Goal: Task Accomplishment & Management: Manage account settings

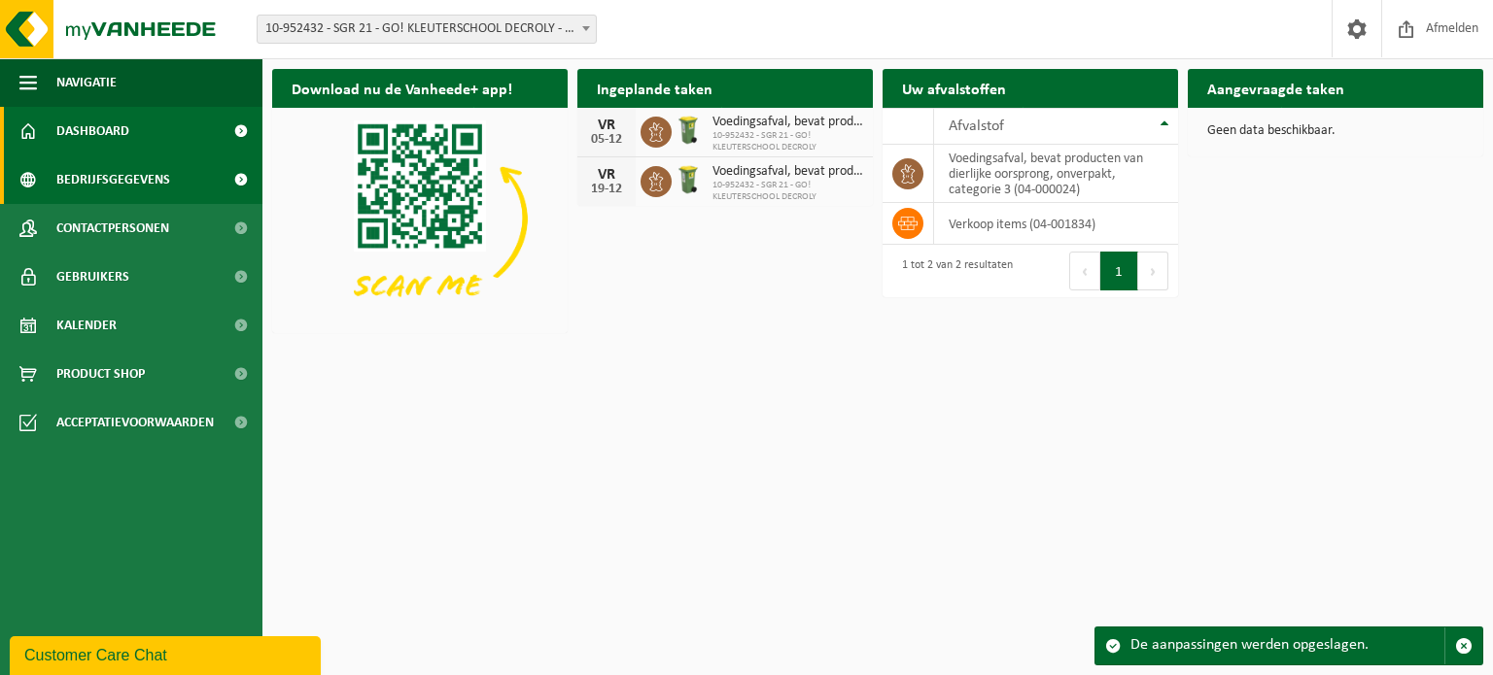
click at [132, 183] on span "Bedrijfsgegevens" at bounding box center [113, 180] width 114 height 49
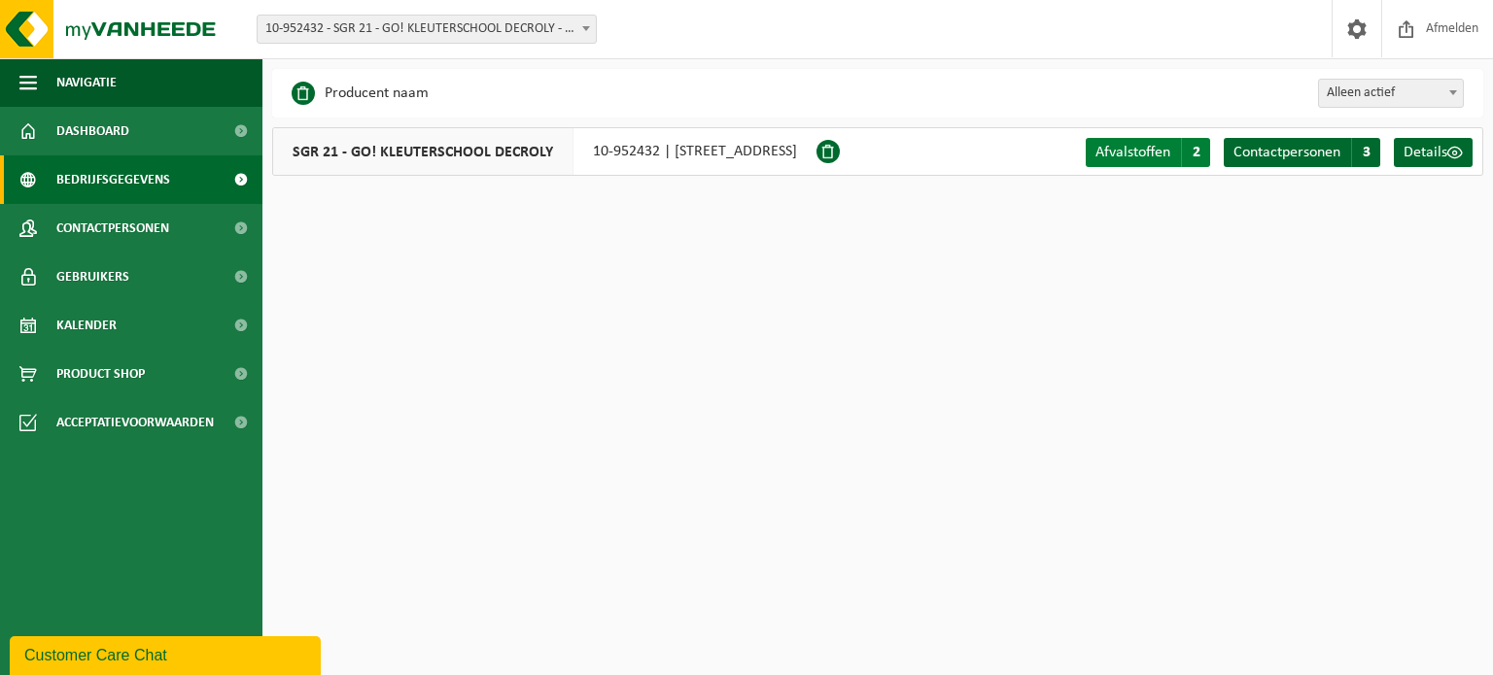
click at [1160, 151] on span "Afvalstoffen" at bounding box center [1132, 153] width 75 height 16
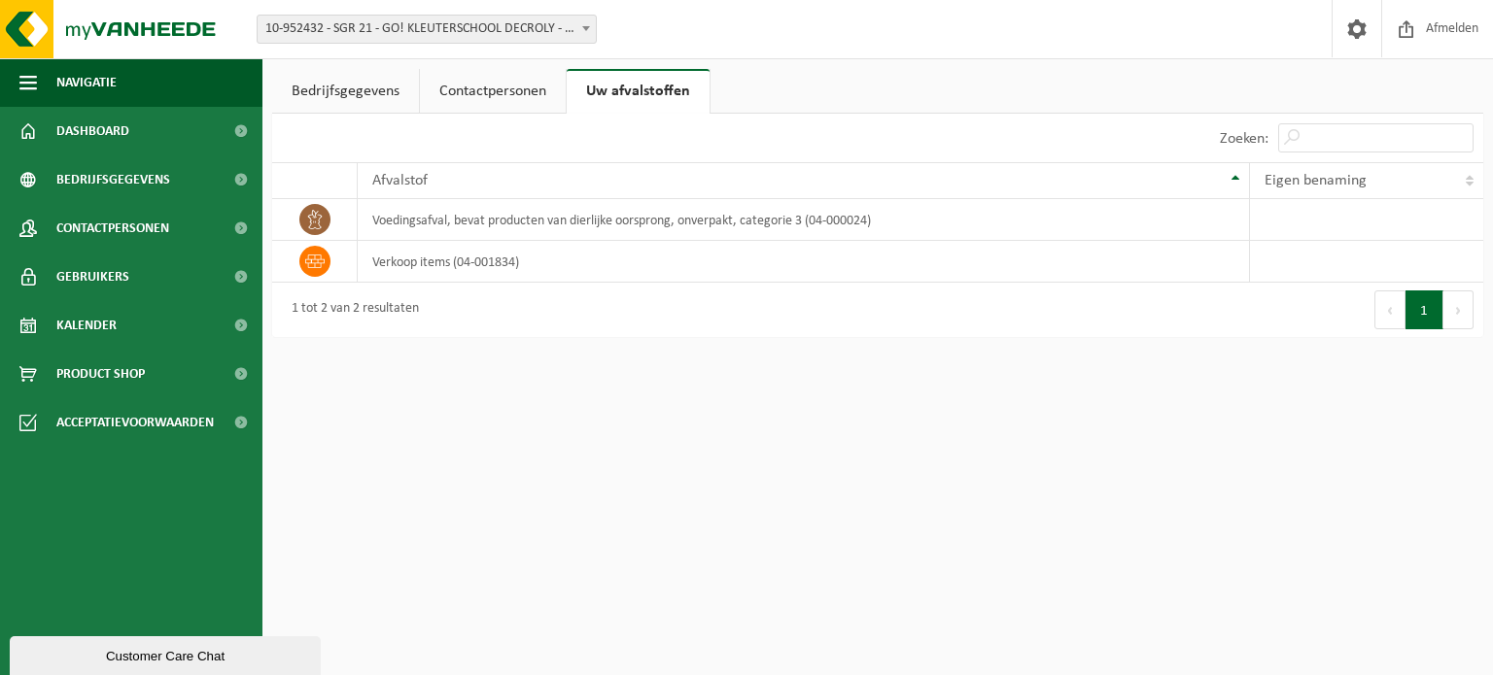
click at [361, 101] on link "Bedrijfsgegevens" at bounding box center [345, 91] width 147 height 45
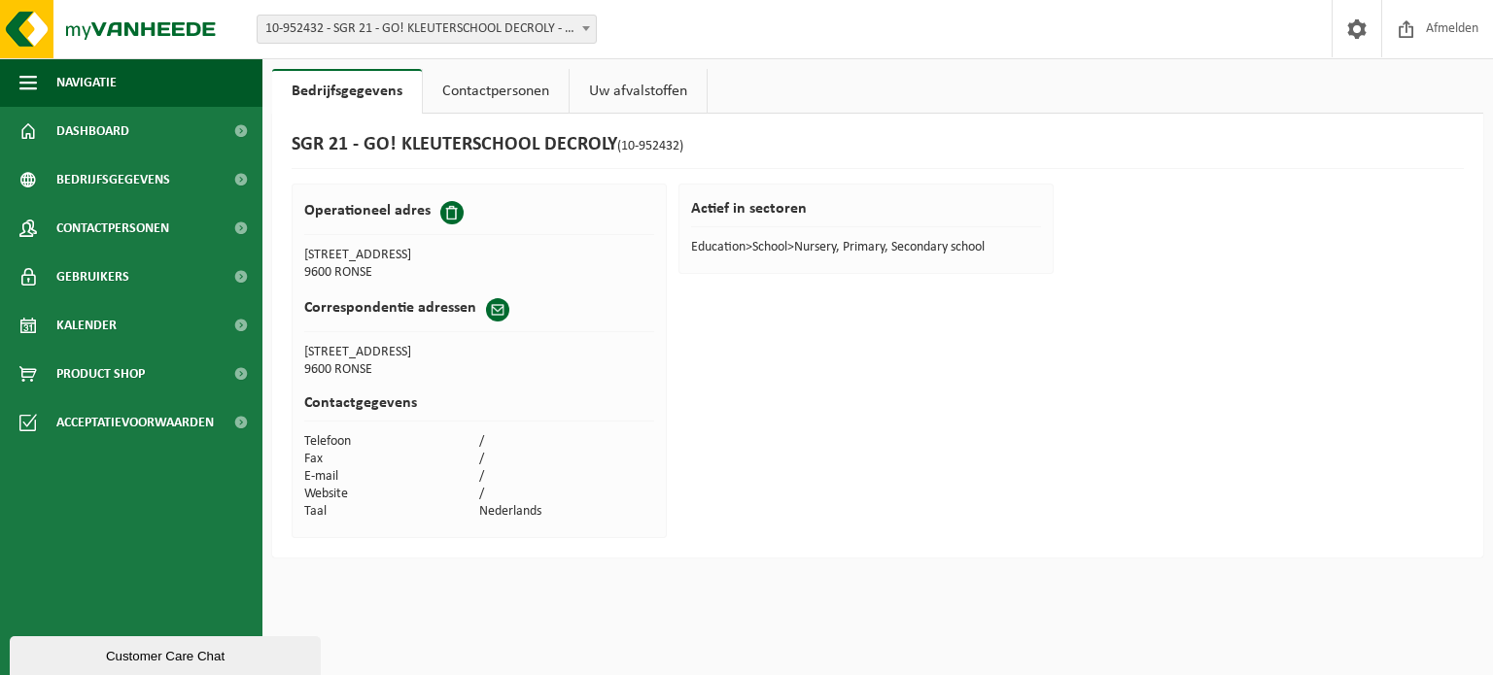
click at [484, 90] on link "Contactpersonen" at bounding box center [496, 91] width 146 height 45
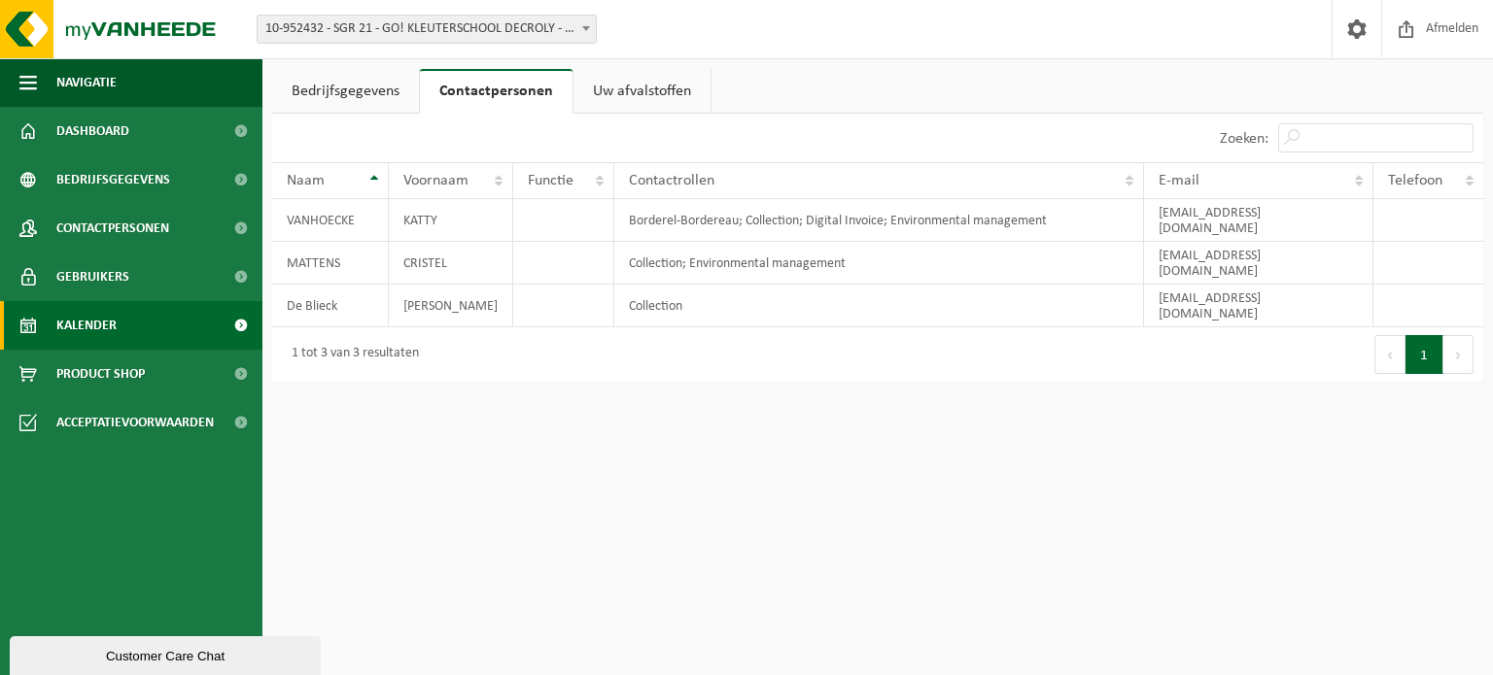
click at [93, 328] on span "Kalender" at bounding box center [86, 325] width 60 height 49
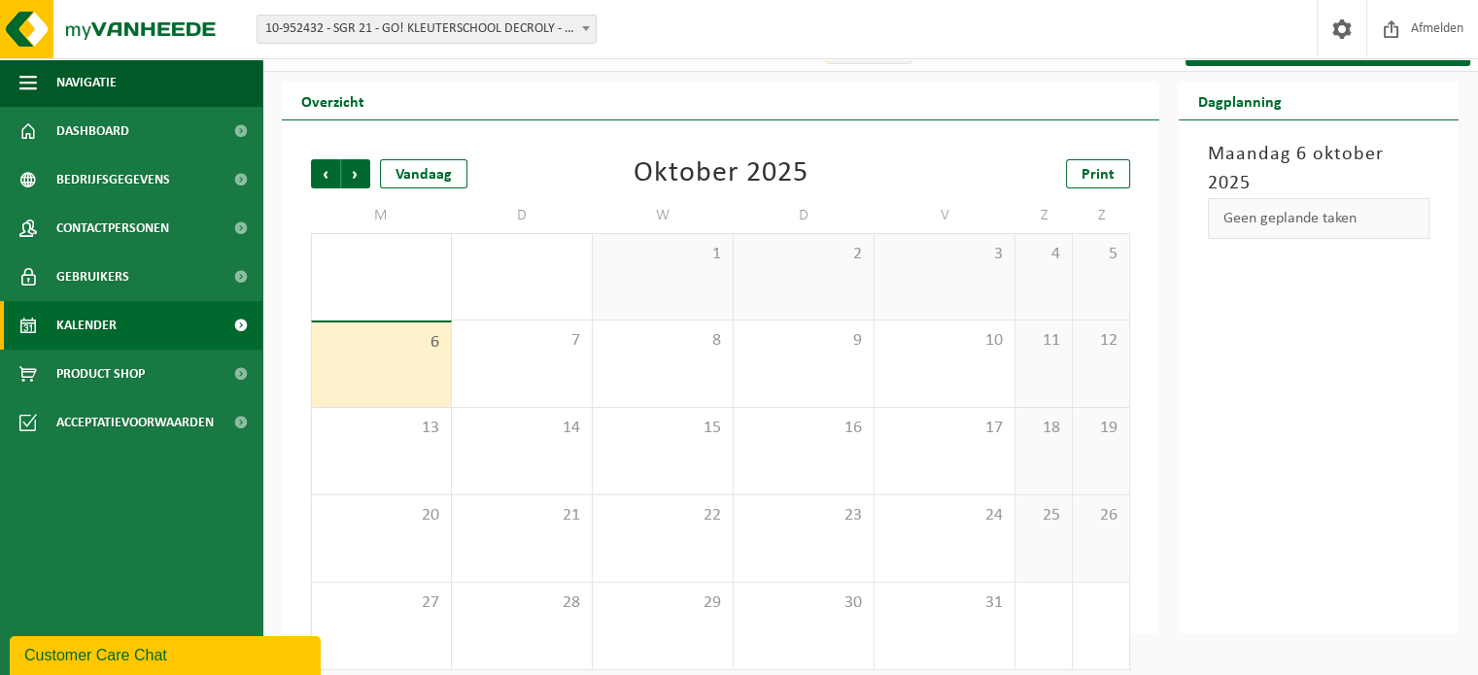
scroll to position [45, 0]
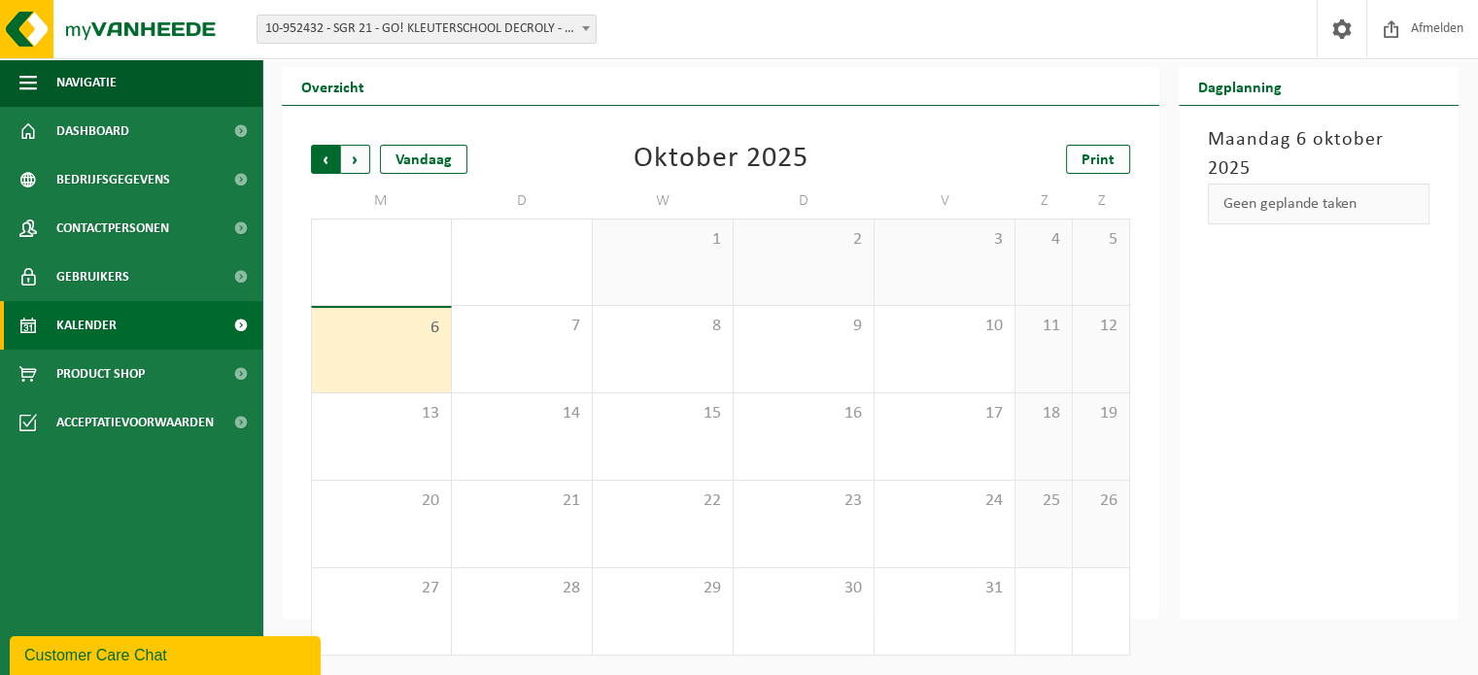
click at [356, 162] on span "Volgende" at bounding box center [355, 159] width 29 height 29
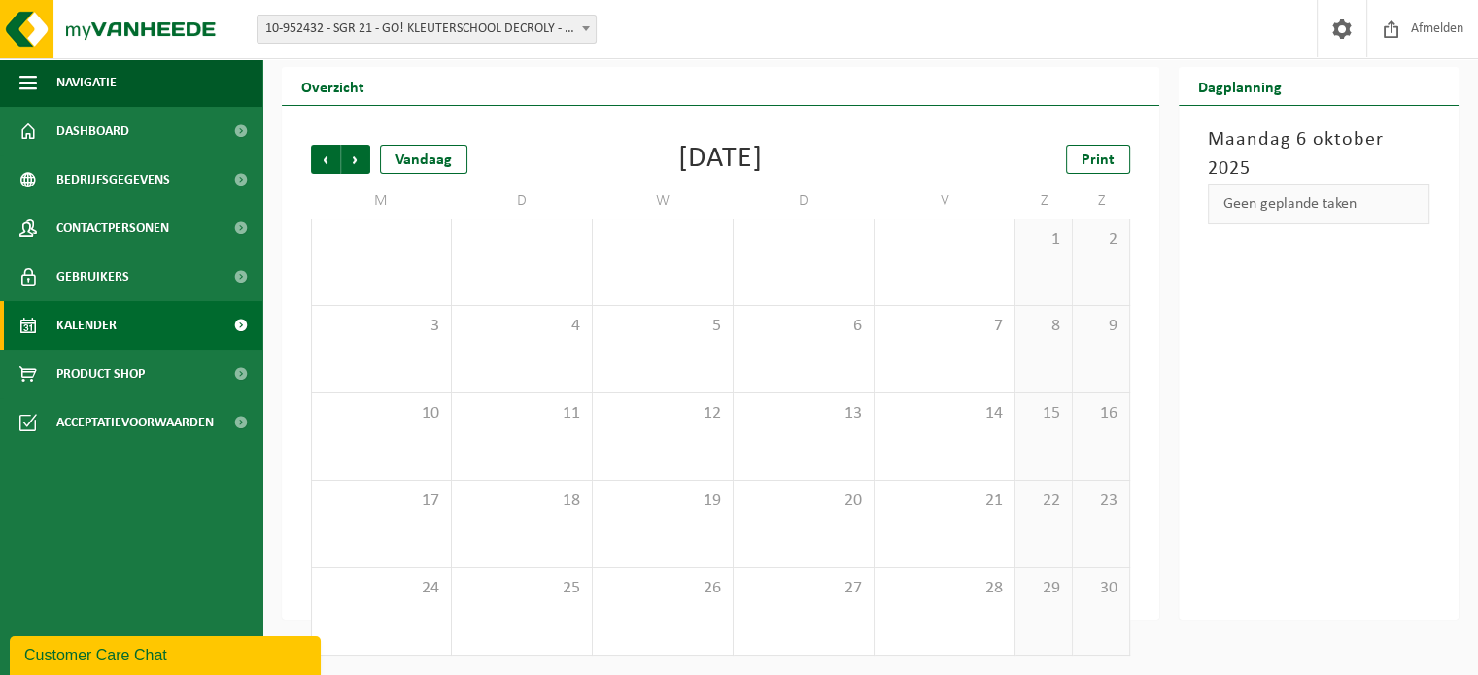
click at [356, 162] on span "Volgende" at bounding box center [355, 159] width 29 height 29
click at [995, 283] on icon at bounding box center [992, 282] width 17 height 17
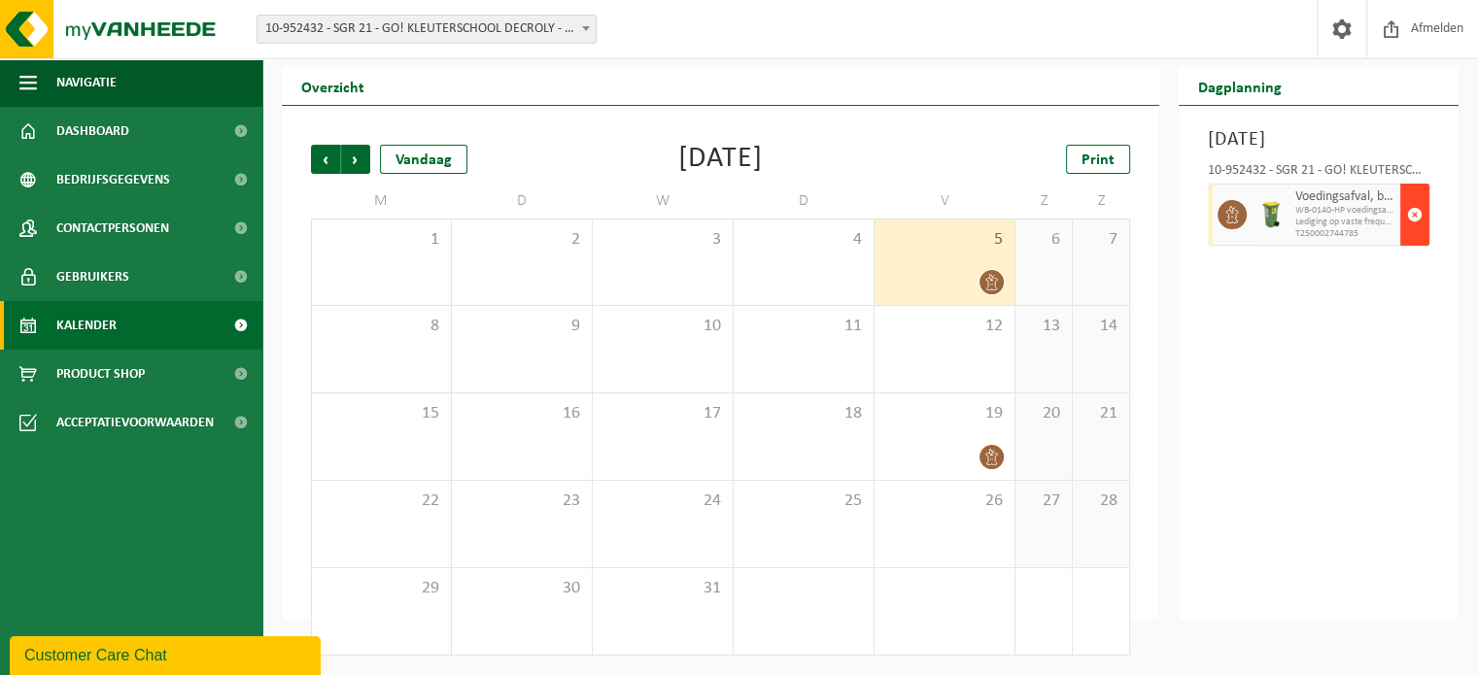
click at [1420, 221] on span "button" at bounding box center [1415, 214] width 16 height 39
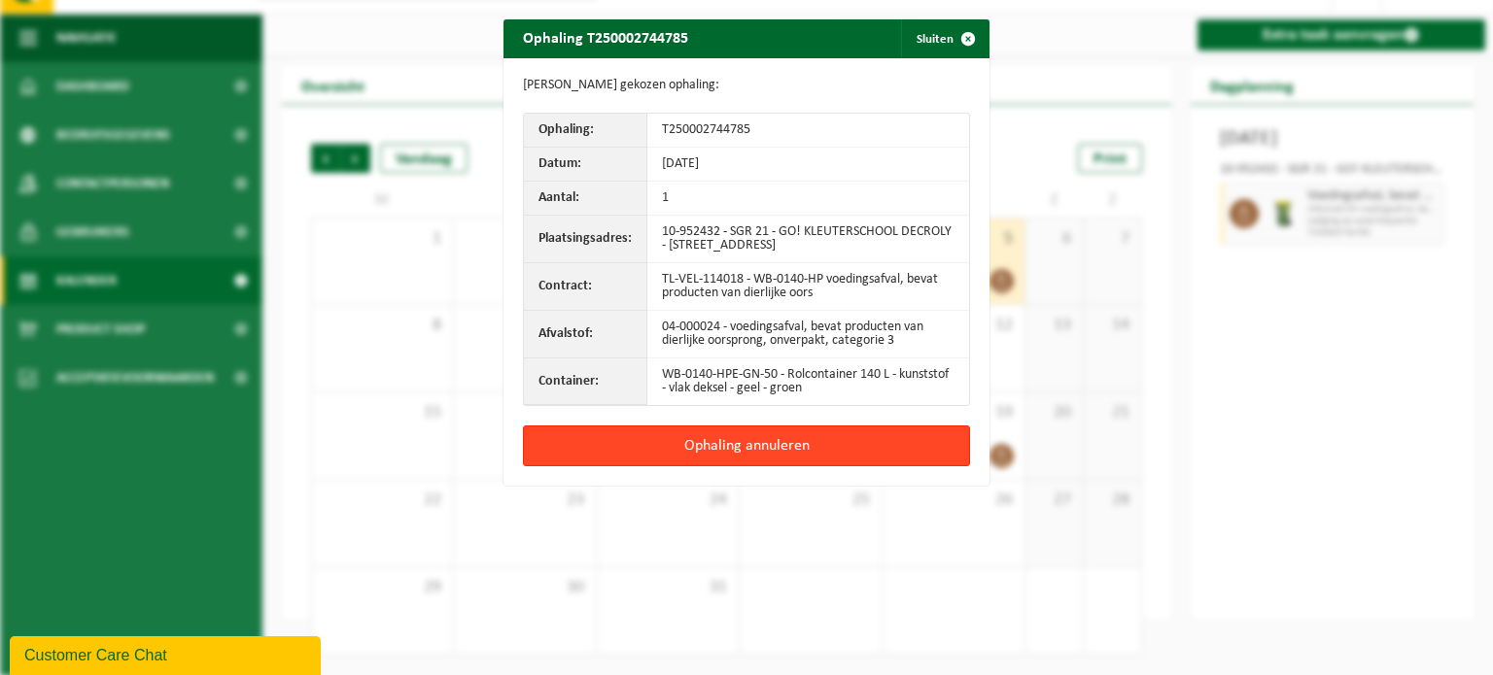
click at [709, 446] on button "Ophaling annuleren" at bounding box center [746, 446] width 447 height 41
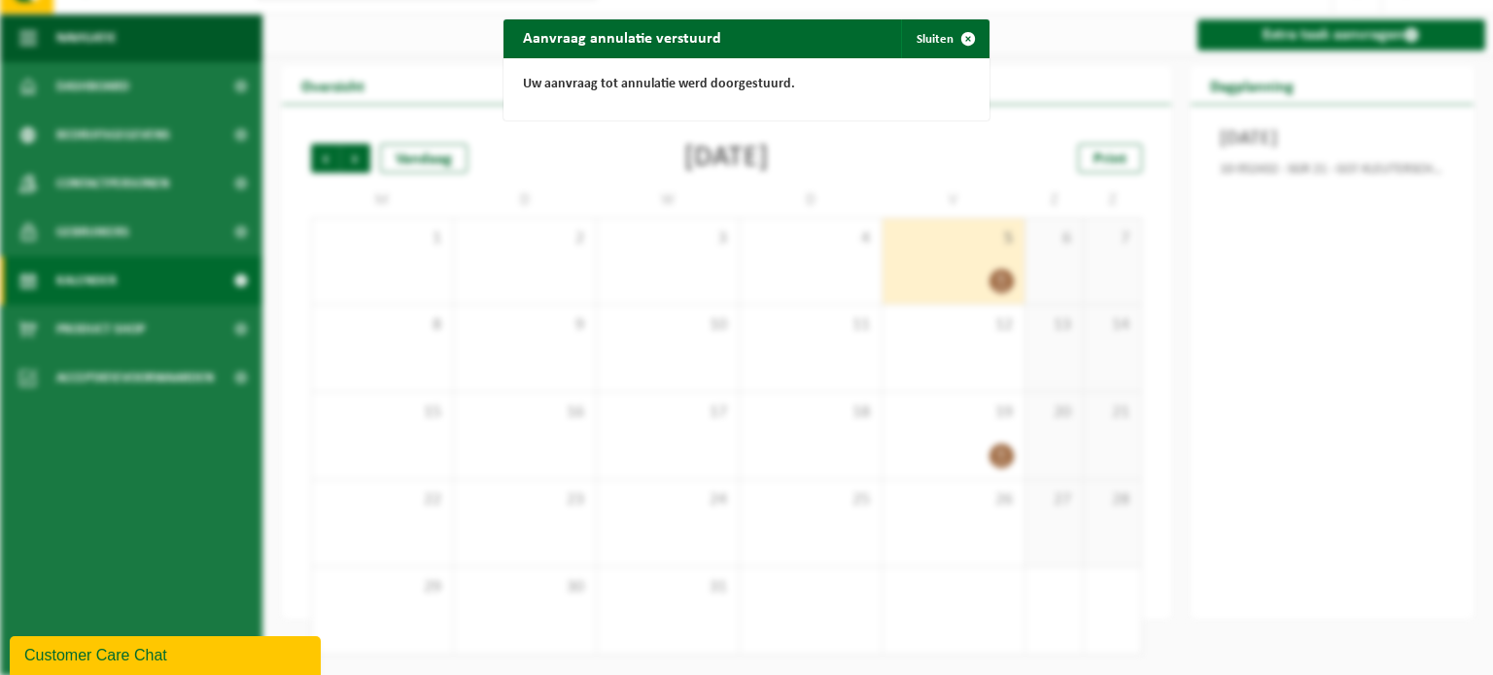
click at [987, 453] on div "Aanvraag annulatie verstuurd Sluiten Uw aanvraag tot annulatie werd doorgestuur…" at bounding box center [746, 337] width 1493 height 675
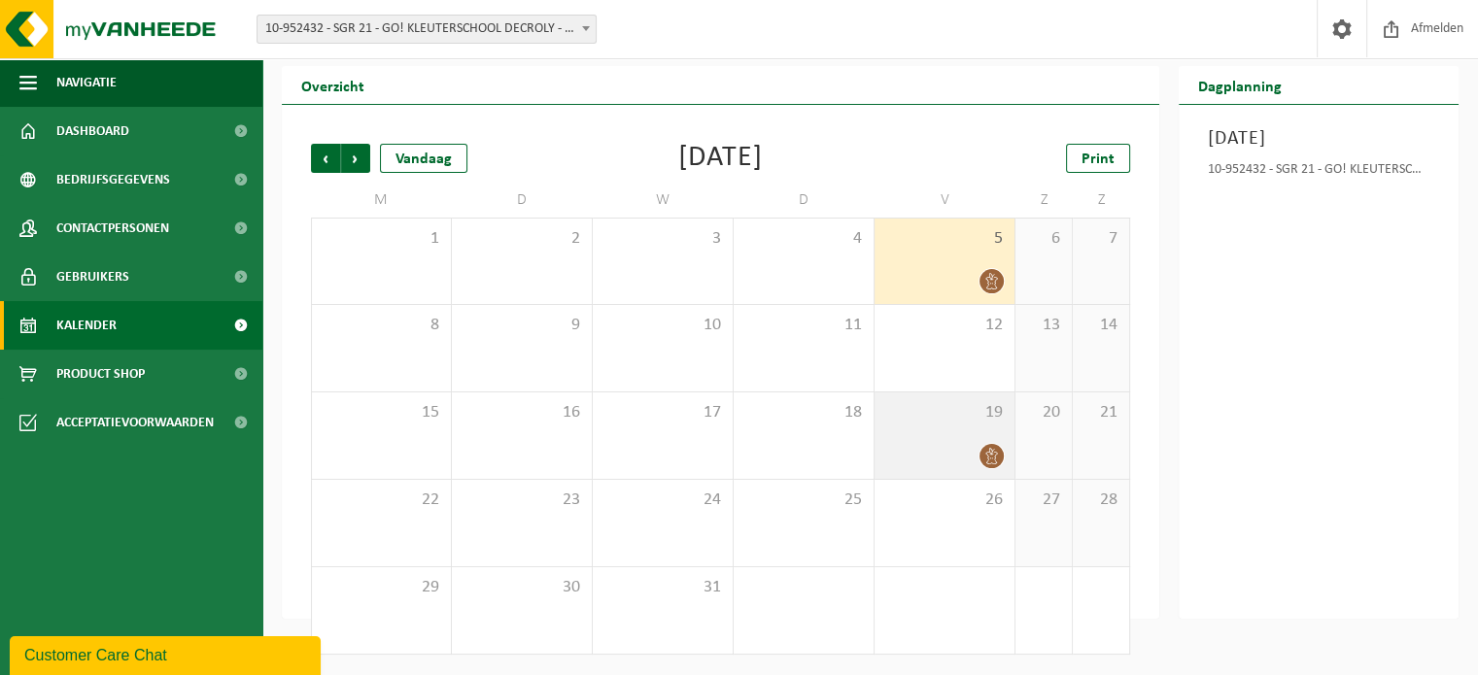
click at [995, 459] on icon at bounding box center [992, 456] width 17 height 17
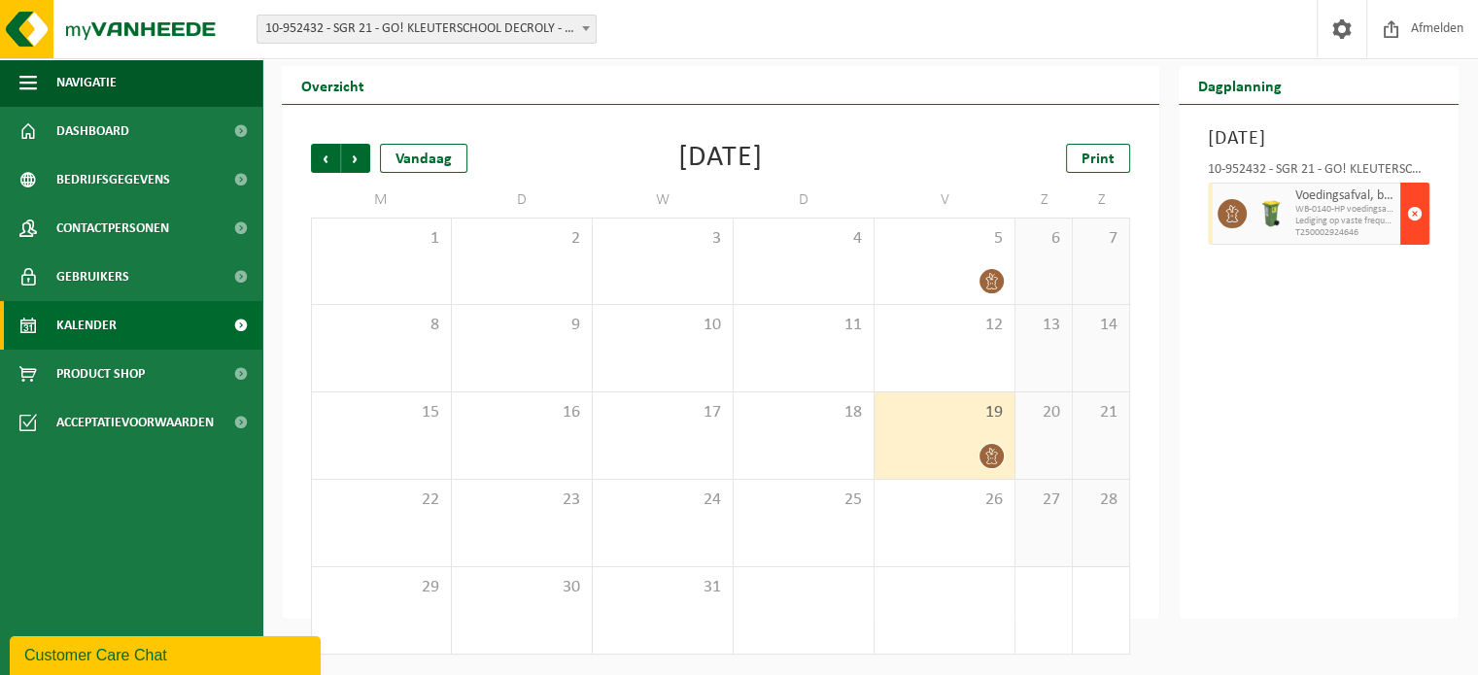
click at [1414, 233] on span "button" at bounding box center [1415, 213] width 16 height 39
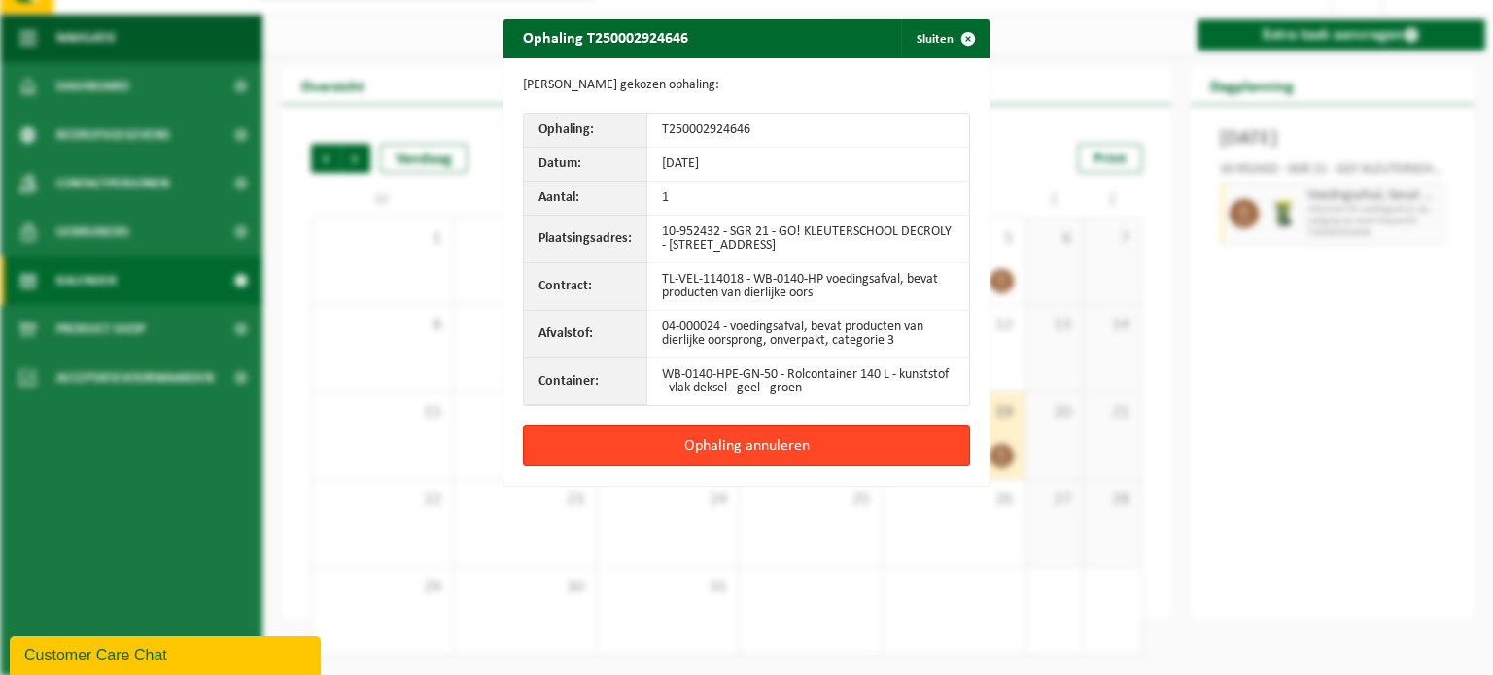
click at [743, 436] on button "Ophaling annuleren" at bounding box center [746, 446] width 447 height 41
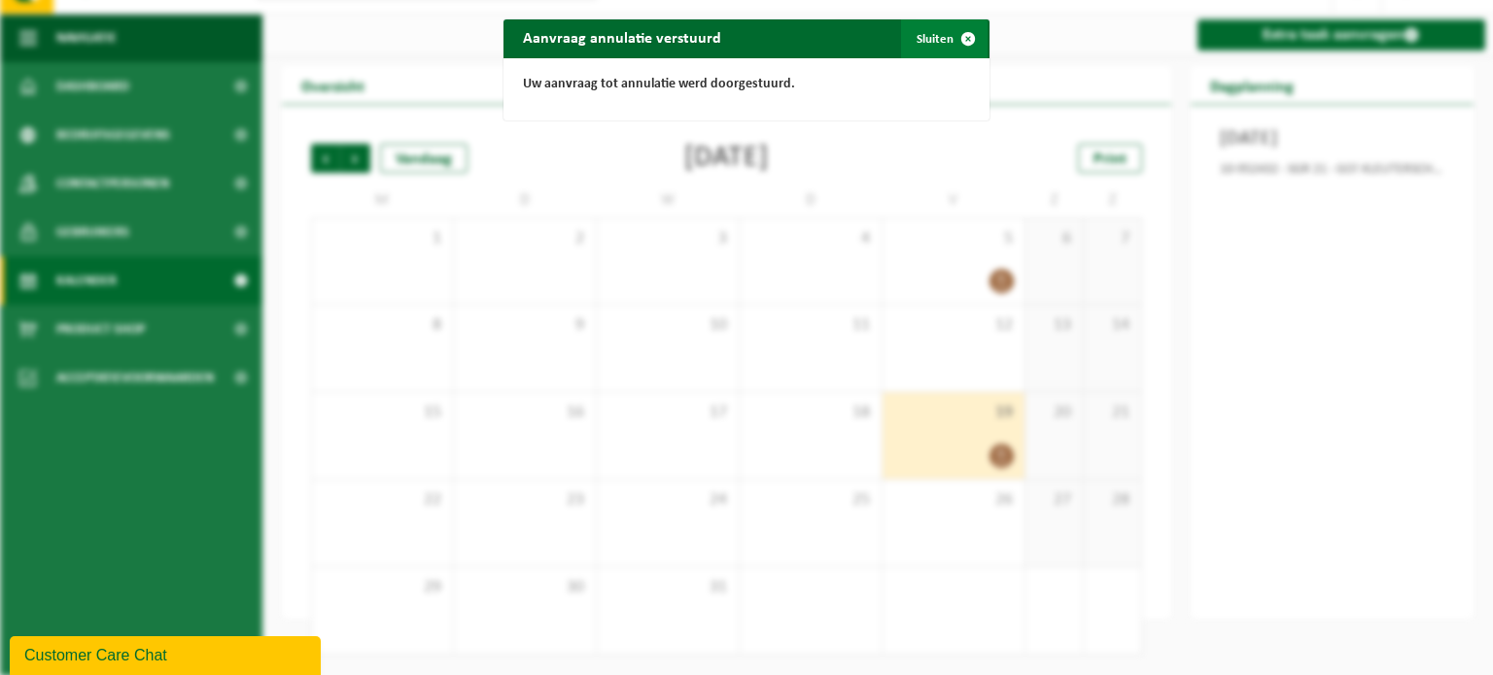
click at [956, 35] on span "button" at bounding box center [968, 38] width 39 height 39
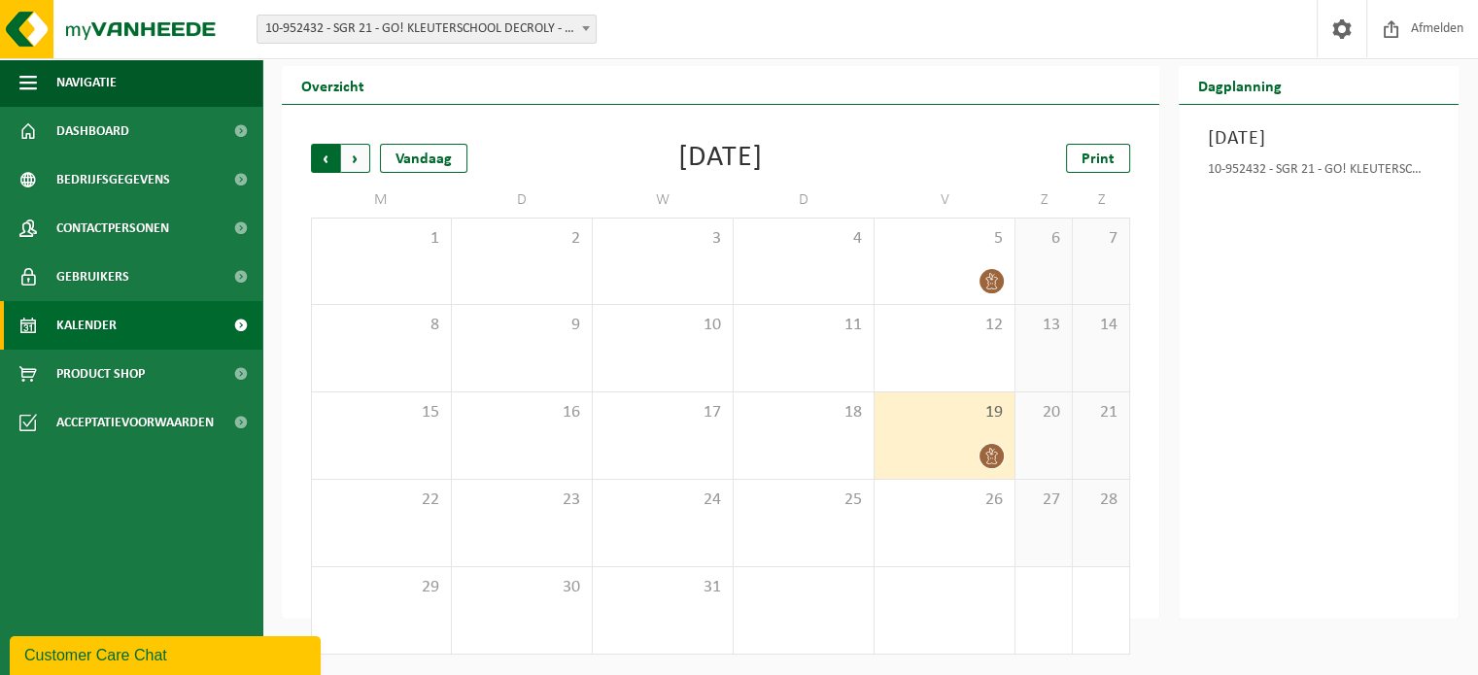
click at [349, 162] on span "Volgende" at bounding box center [355, 158] width 29 height 29
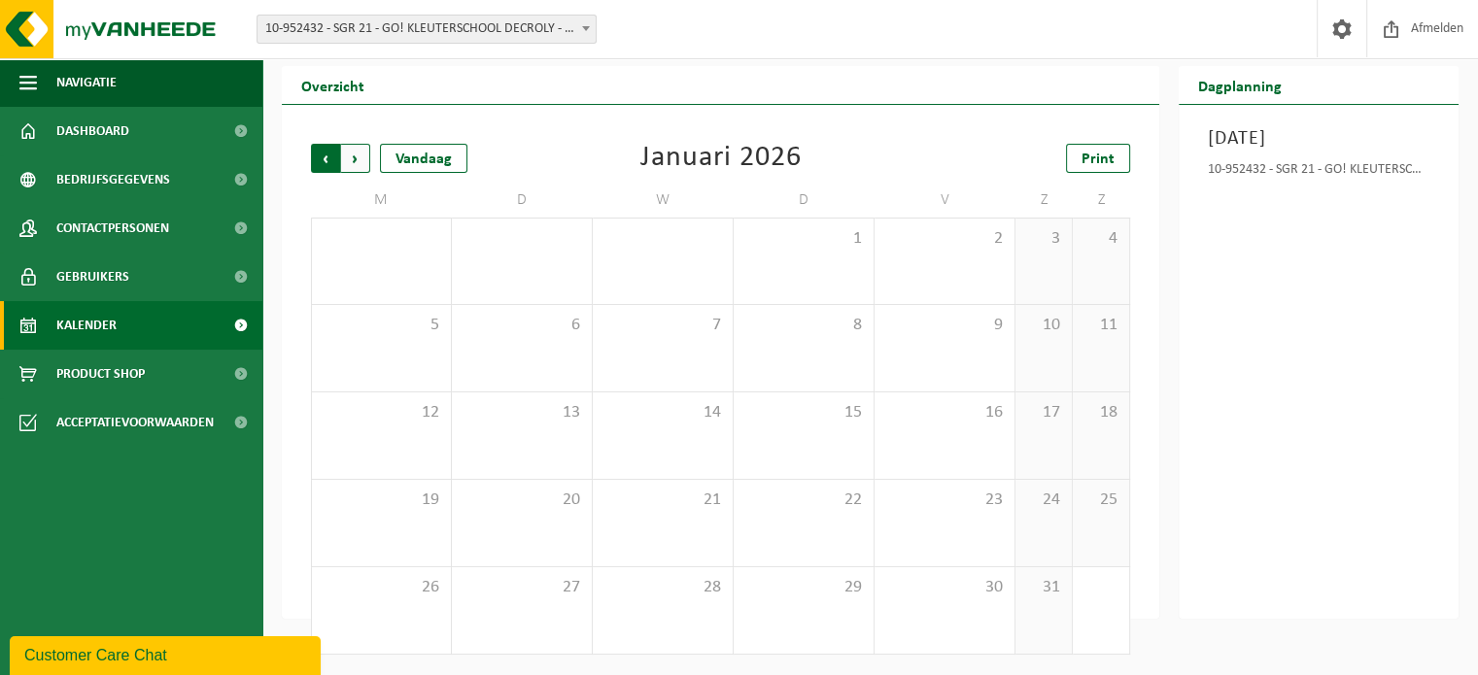
click at [350, 161] on span "Volgende" at bounding box center [355, 158] width 29 height 29
click at [326, 161] on span "Vorige" at bounding box center [325, 158] width 29 height 29
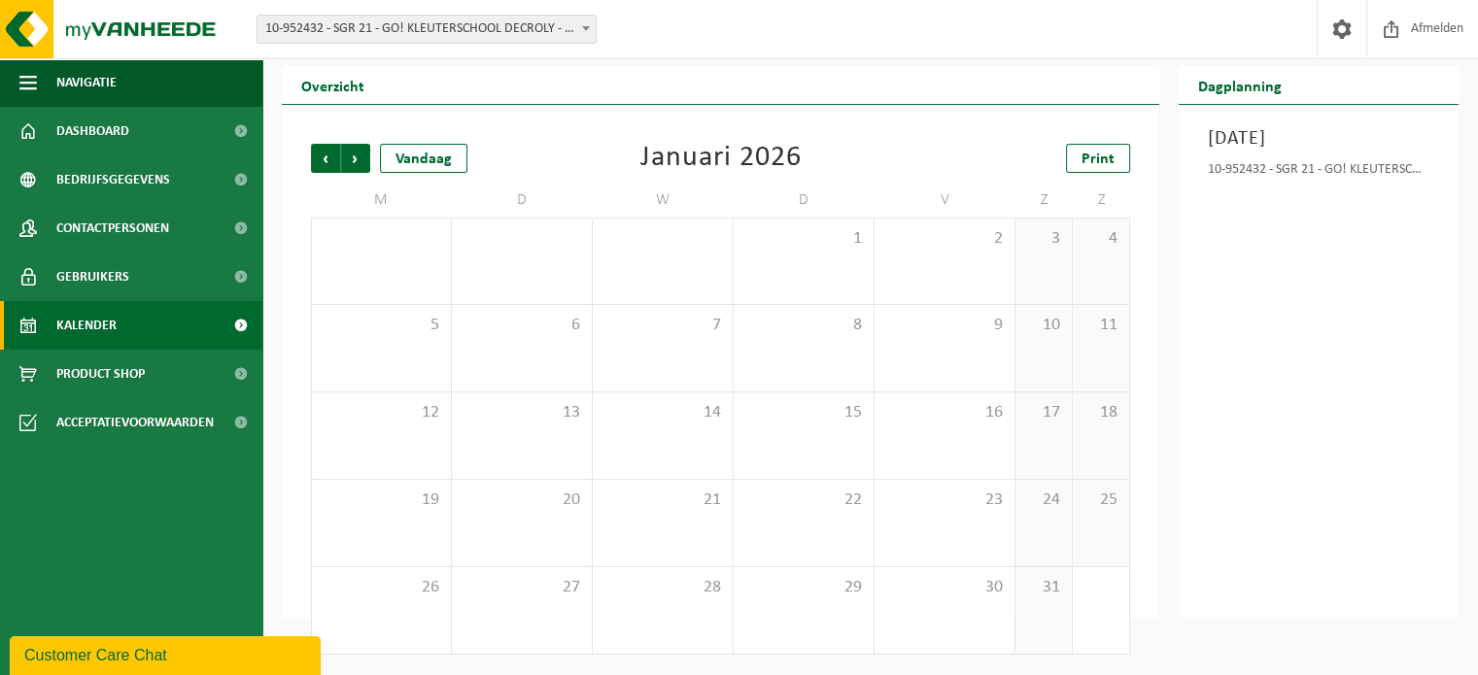
click at [326, 161] on span "Vorige" at bounding box center [325, 158] width 29 height 29
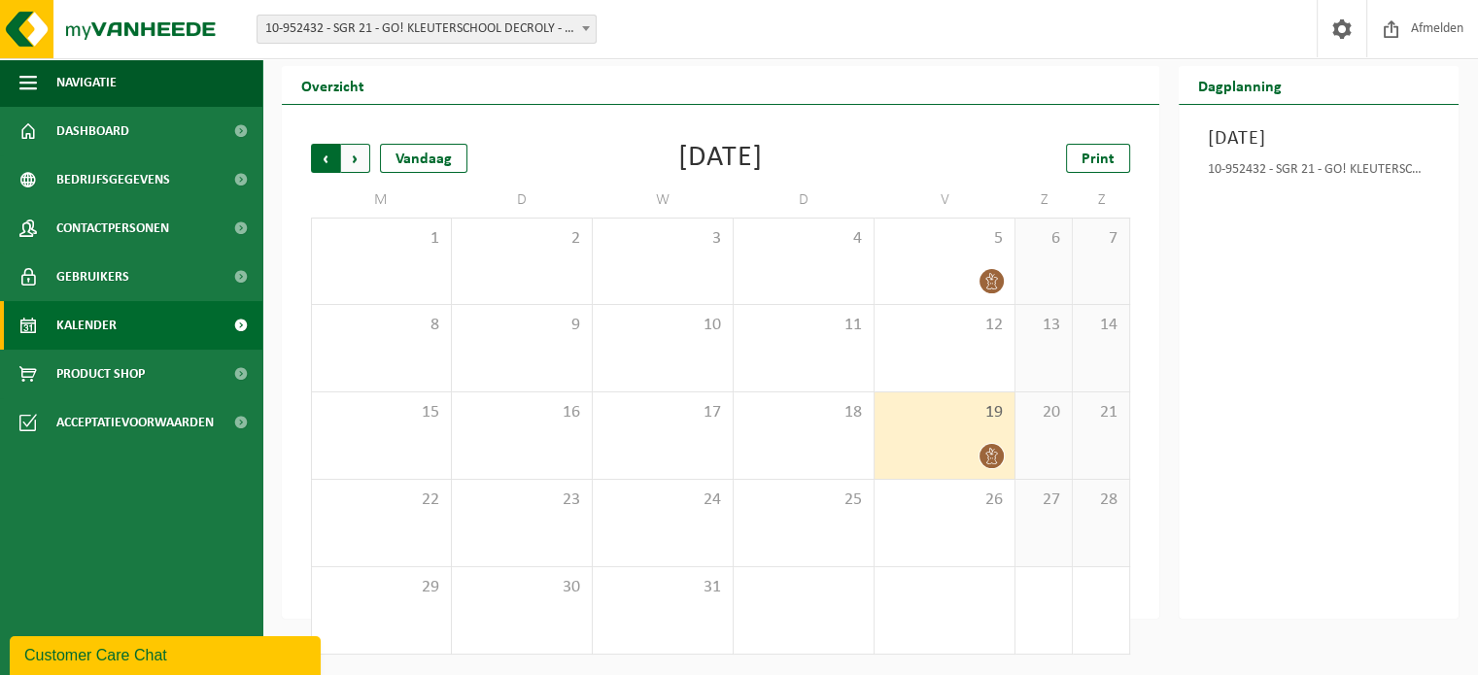
click at [350, 158] on span "Volgende" at bounding box center [355, 158] width 29 height 29
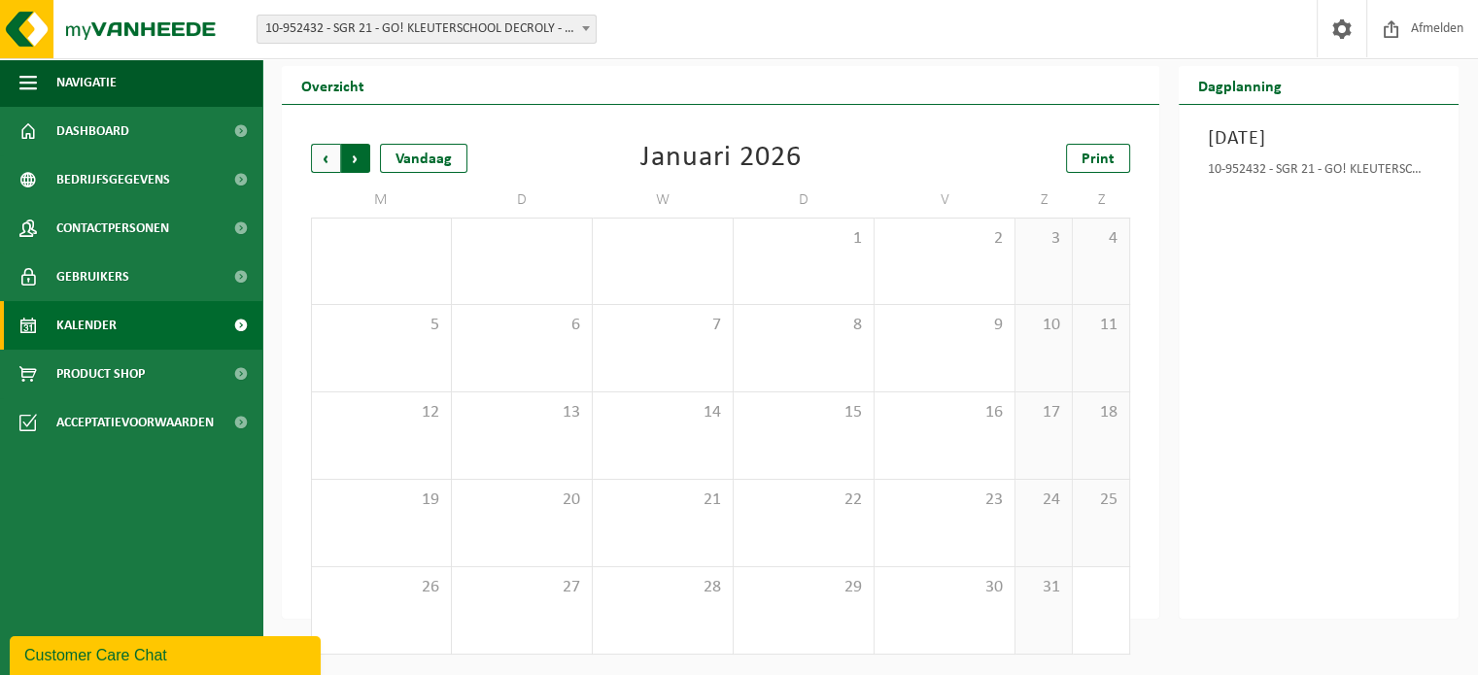
click at [324, 158] on span "Vorige" at bounding box center [325, 158] width 29 height 29
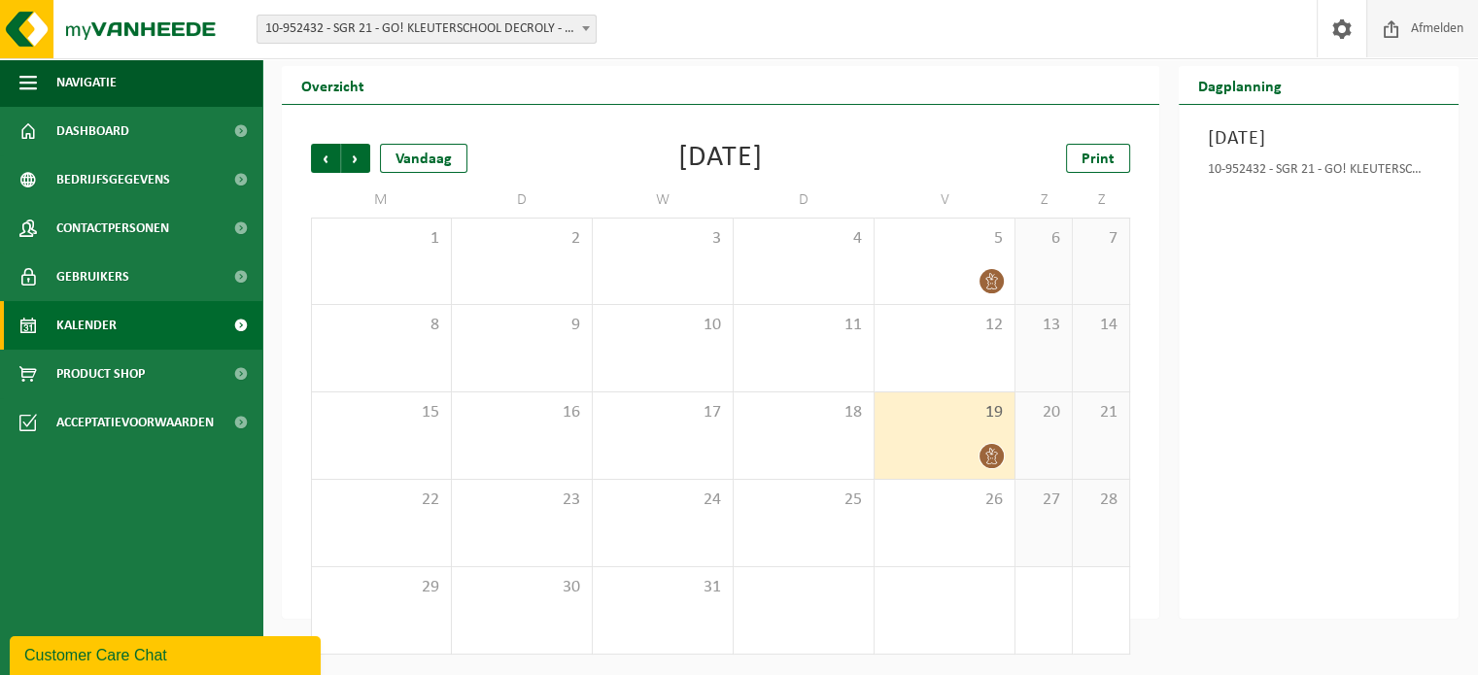
click at [1423, 32] on span "Afmelden" at bounding box center [1437, 28] width 62 height 57
